Goal: Check status

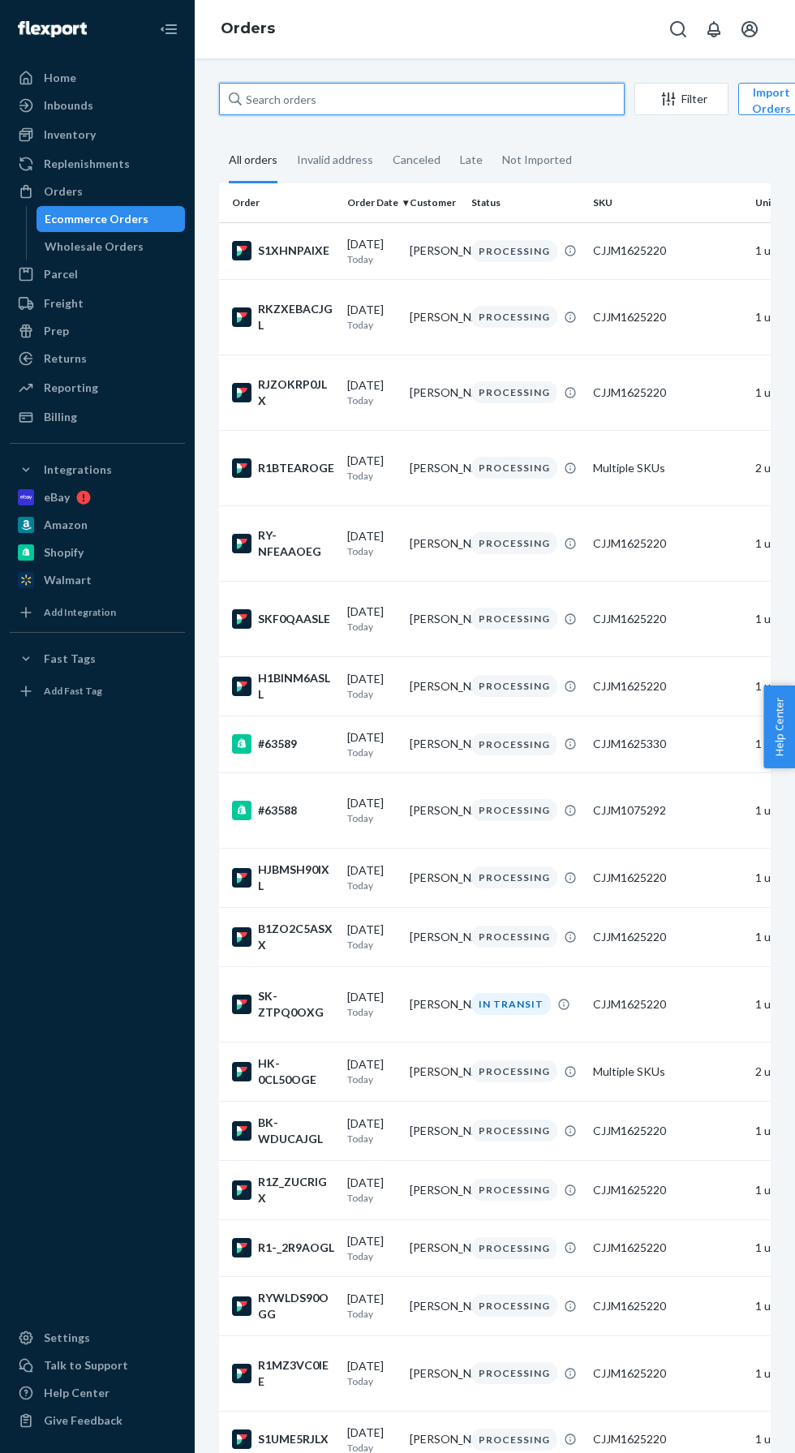
click at [432, 105] on input "text" at bounding box center [422, 99] width 406 height 32
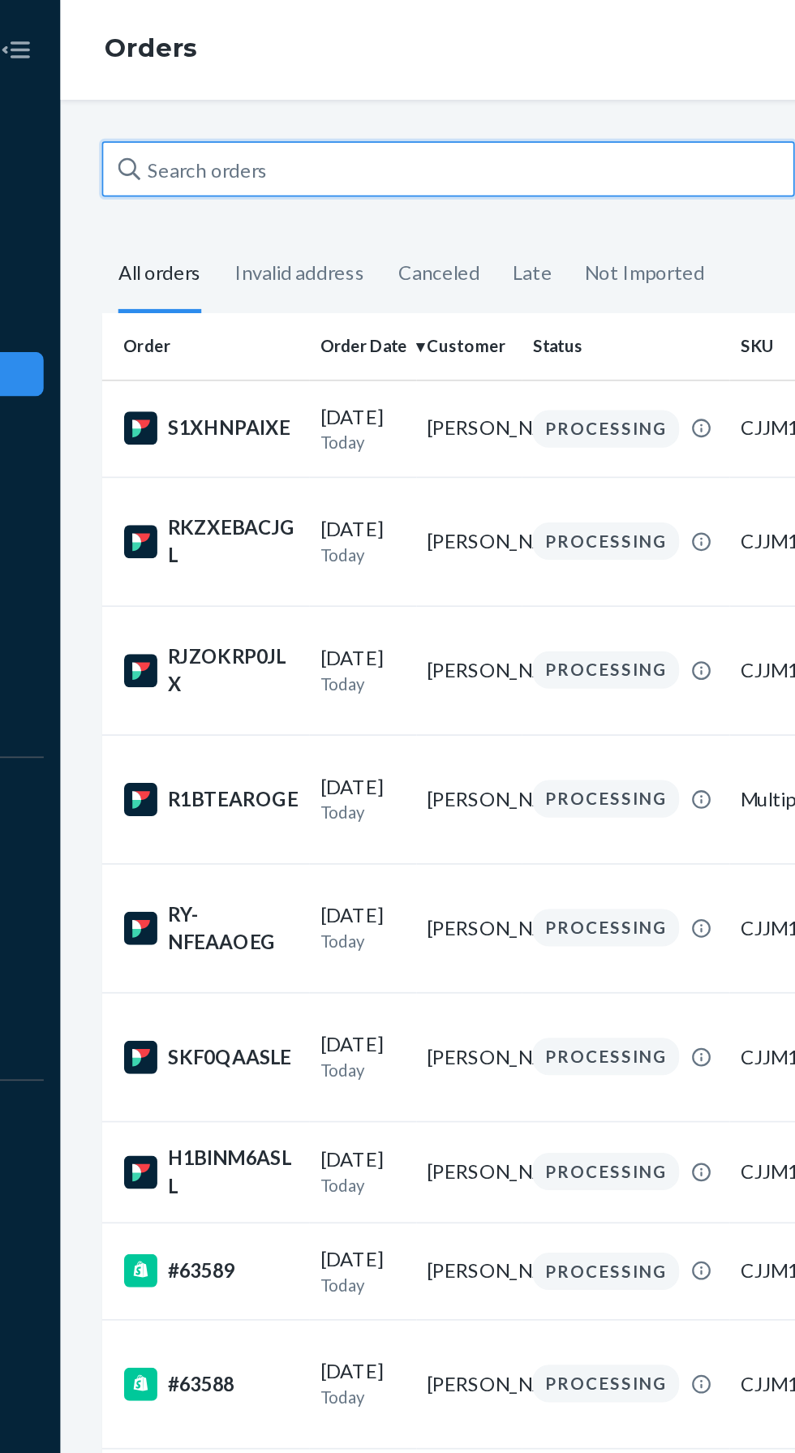
paste input "We have to make an email with the offer and explanation that we are working on …"
type input "We have to make an email with the offer and explanation that we are working on …"
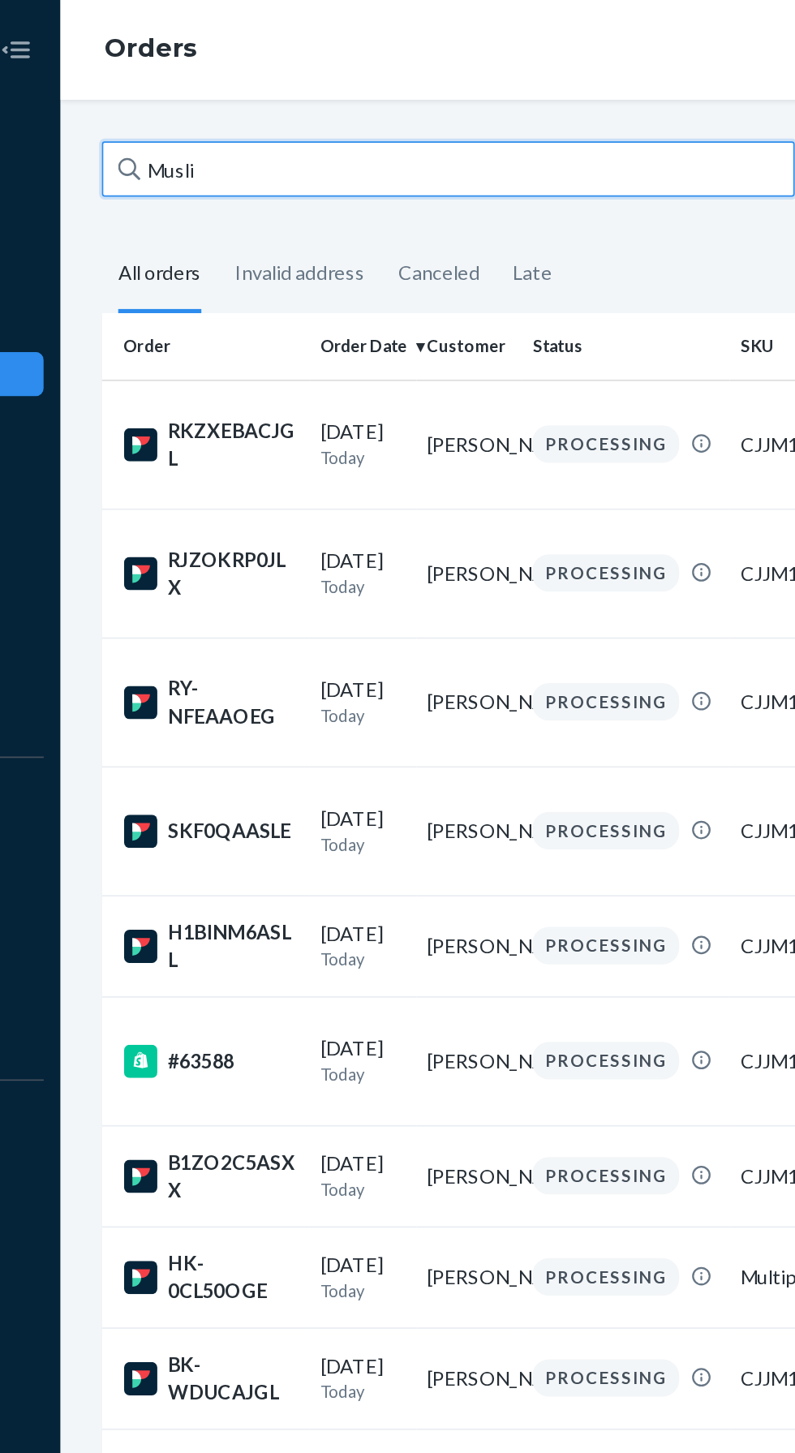
type input "Muslic"
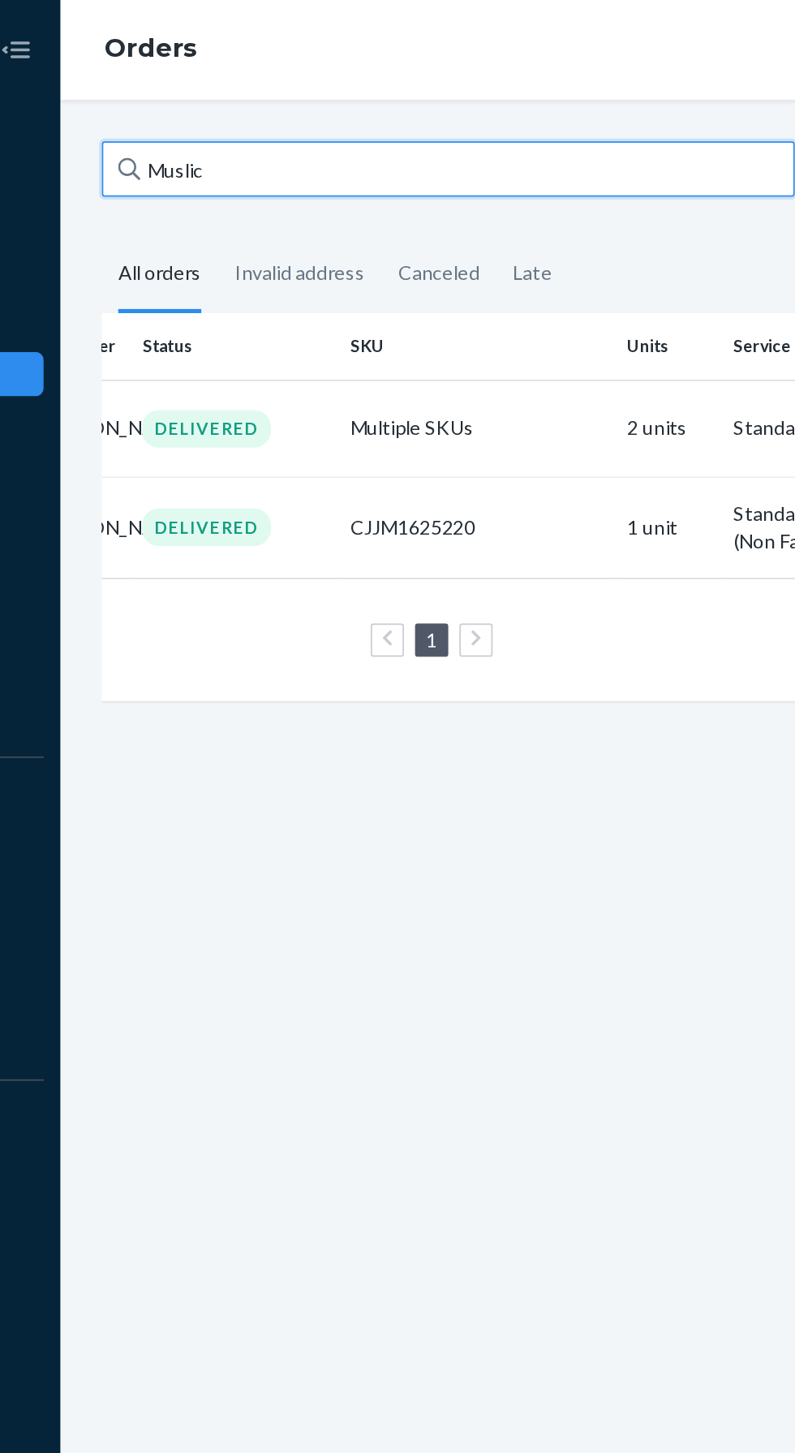
scroll to position [0, 260]
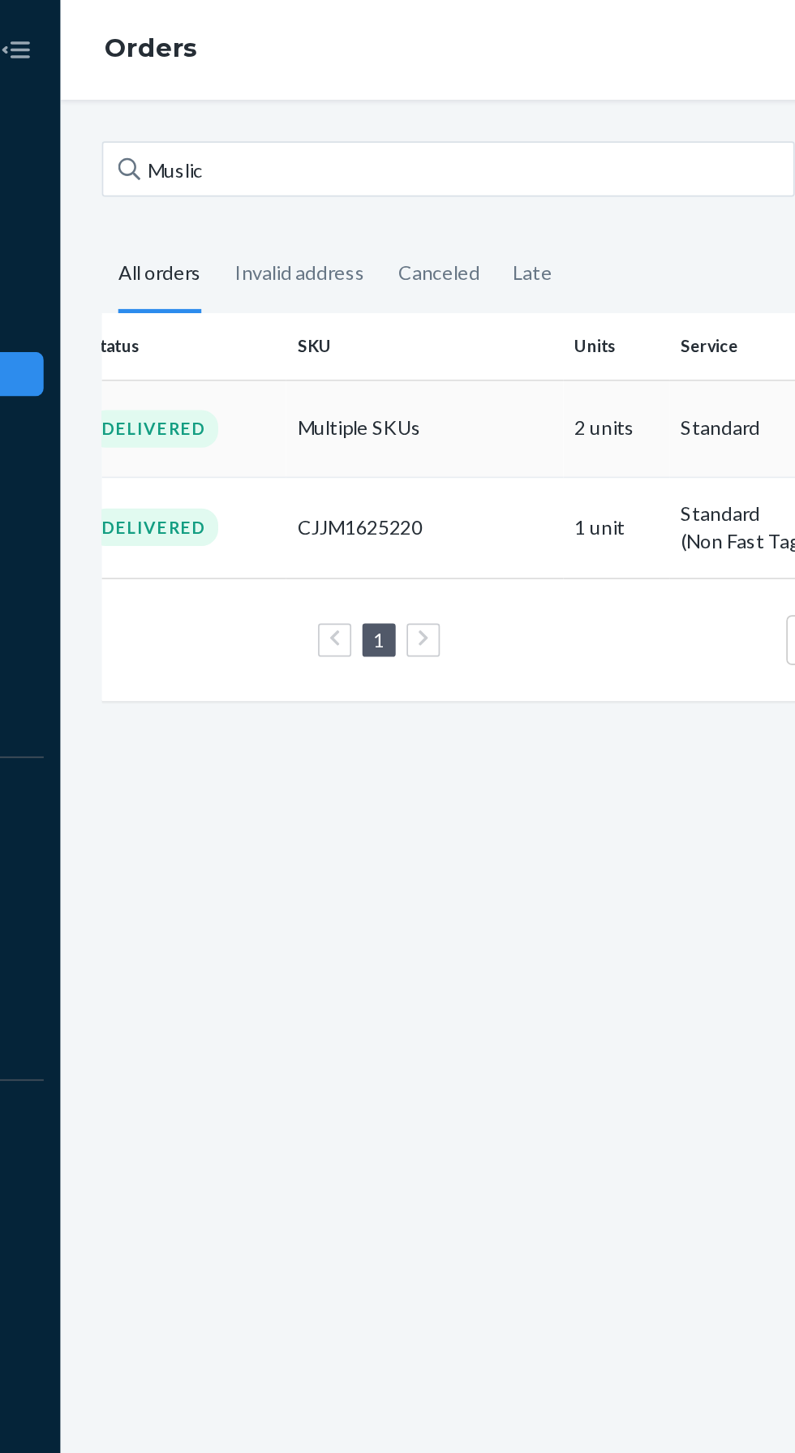
click at [515, 253] on td "2 units" at bounding box center [520, 250] width 62 height 57
